Goal: Task Accomplishment & Management: Use online tool/utility

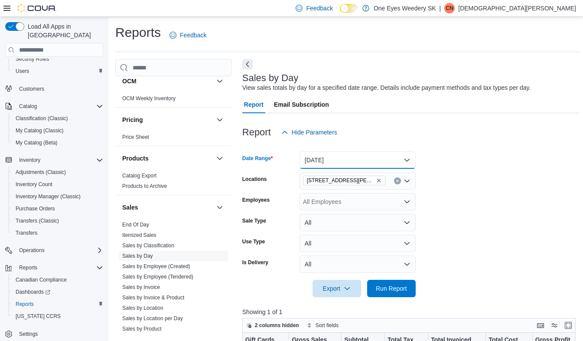
click at [409, 160] on button "[DATE]" at bounding box center [358, 159] width 116 height 17
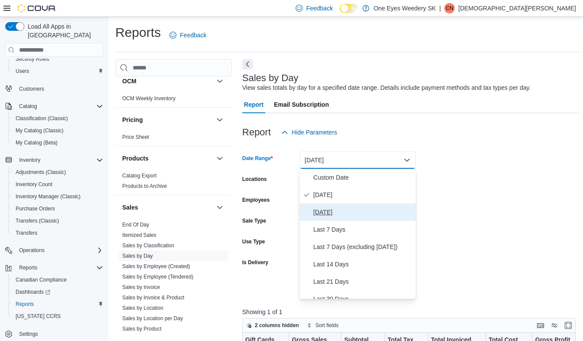
click at [328, 212] on span "[DATE]" at bounding box center [362, 212] width 99 height 10
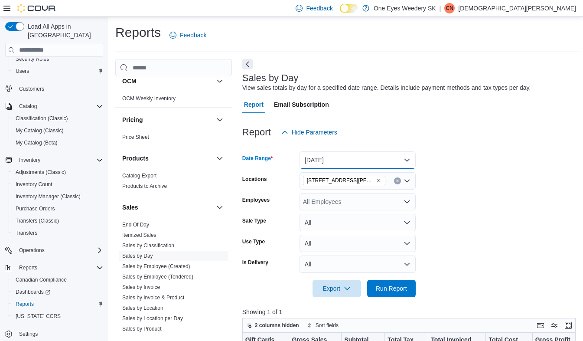
click at [407, 160] on button "[DATE]" at bounding box center [358, 159] width 116 height 17
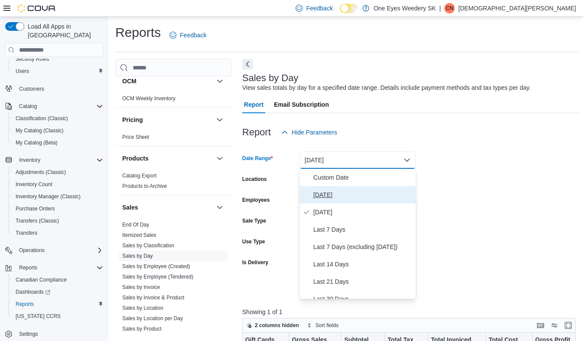
click at [321, 194] on span "[DATE]" at bounding box center [362, 194] width 99 height 10
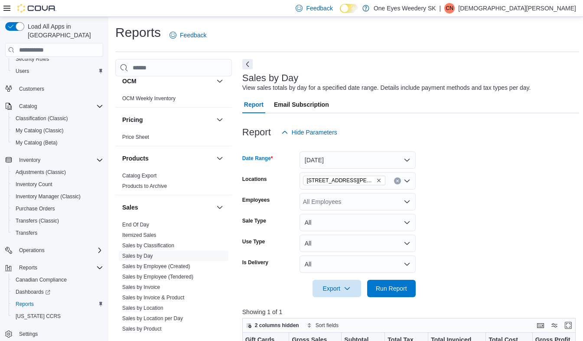
click at [346, 184] on span "[STREET_ADDRESS][PERSON_NAME]" at bounding box center [341, 180] width 68 height 9
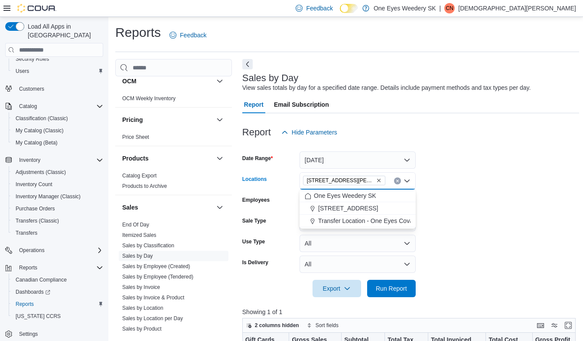
click at [376, 181] on icon "Remove 300 King Edward St from selection in this group" at bounding box center [378, 180] width 5 height 5
click at [345, 206] on span "[STREET_ADDRESS]" at bounding box center [348, 208] width 60 height 9
click at [499, 231] on form "Date Range [DATE] Locations [STREET_ADDRESS] Selected. [STREET_ADDRESS] Press B…" at bounding box center [410, 219] width 337 height 156
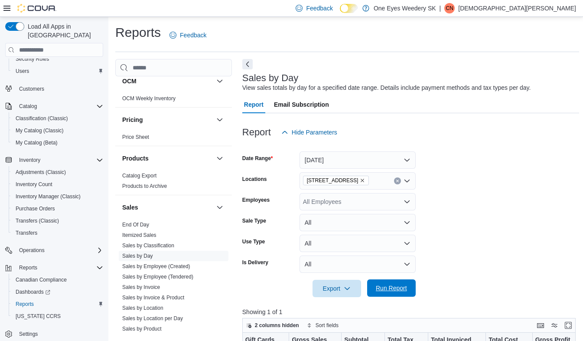
click at [391, 291] on span "Run Report" at bounding box center [391, 288] width 31 height 9
